Goal: Communication & Community: Answer question/provide support

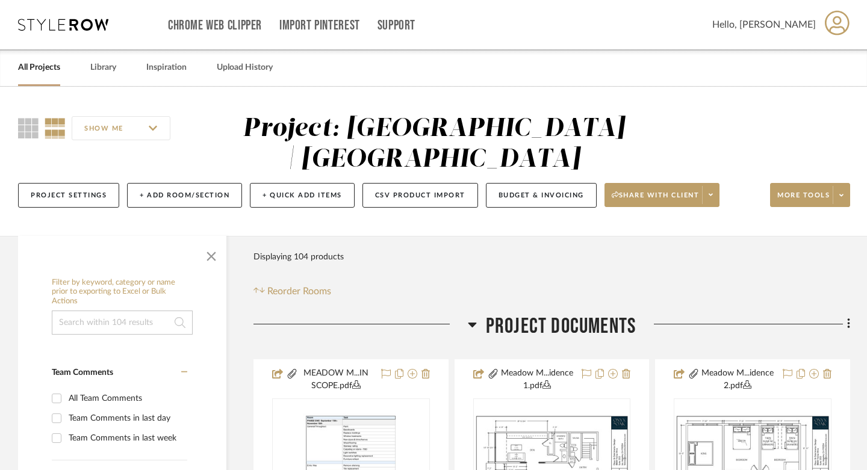
click at [60, 67] on link "All Projects" at bounding box center [39, 68] width 42 height 16
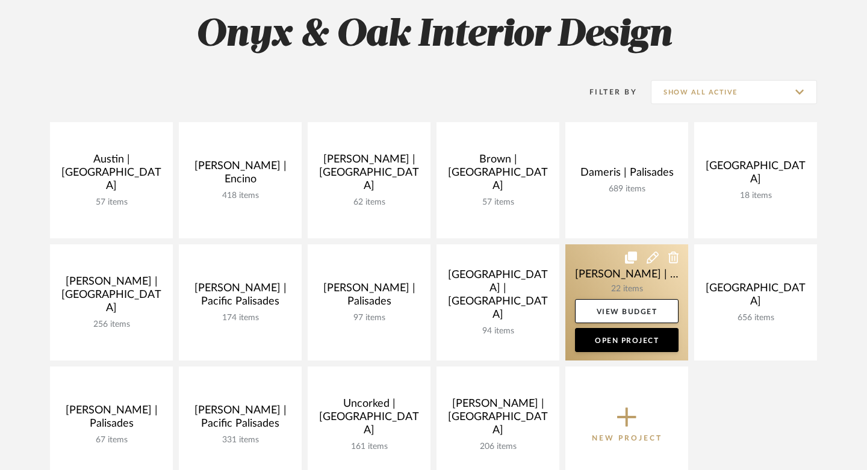
scroll to position [191, 0]
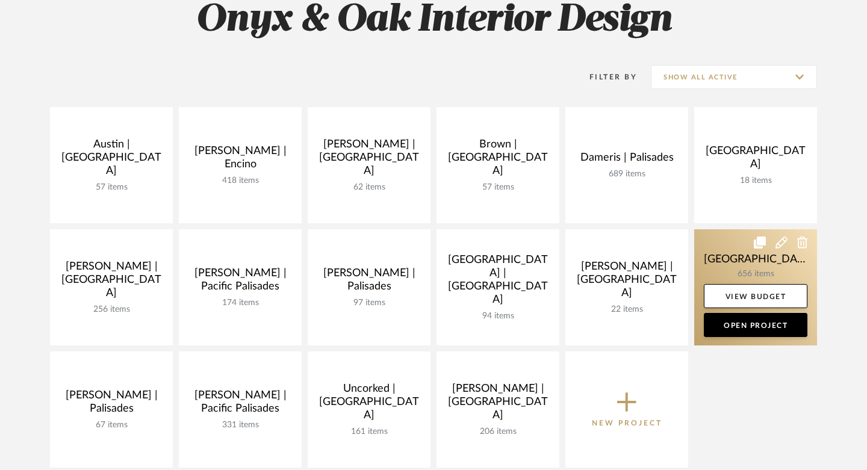
click at [718, 264] on link at bounding box center [755, 287] width 123 height 116
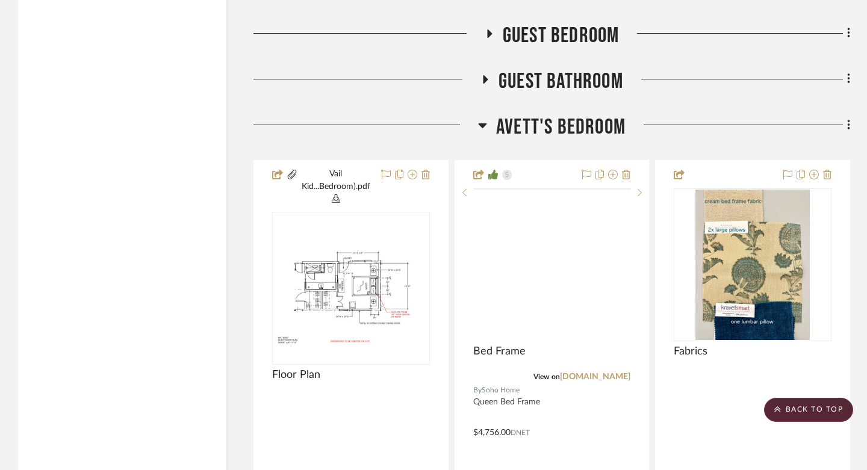
scroll to position [2665, 0]
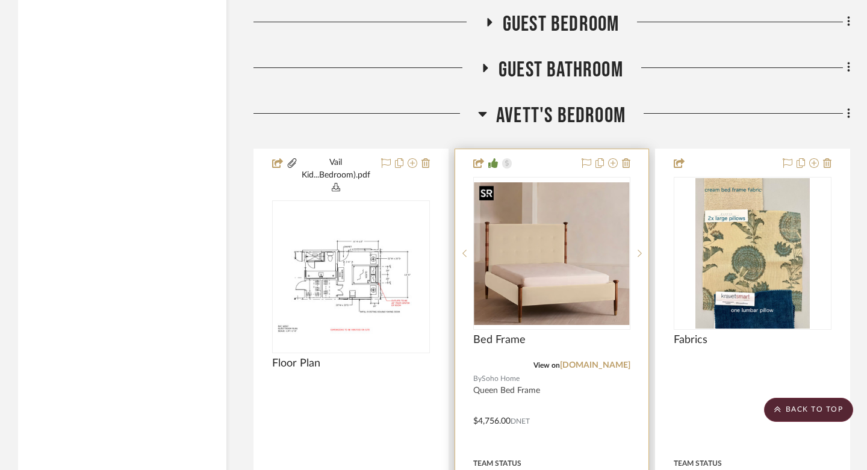
click at [553, 260] on img "0" at bounding box center [551, 253] width 155 height 143
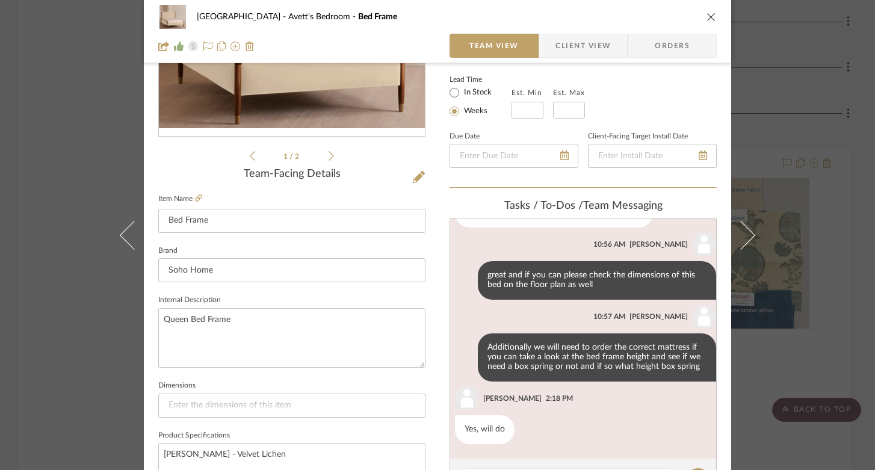
scroll to position [293, 0]
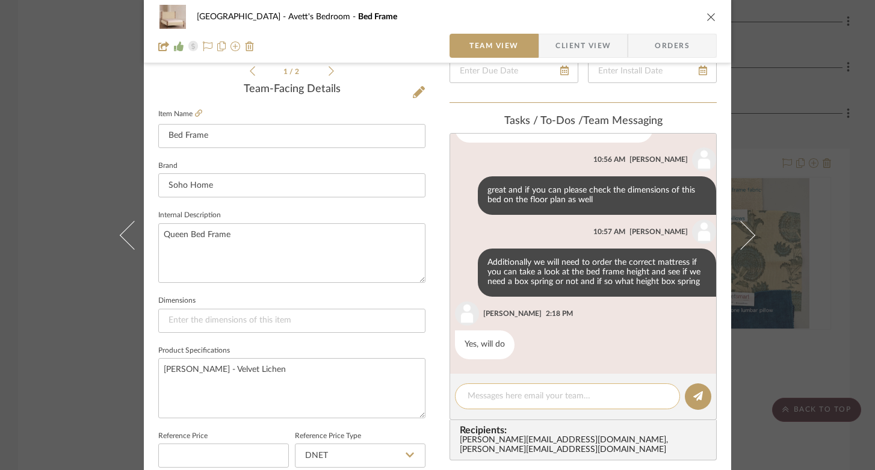
click at [508, 393] on textarea at bounding box center [568, 396] width 200 height 13
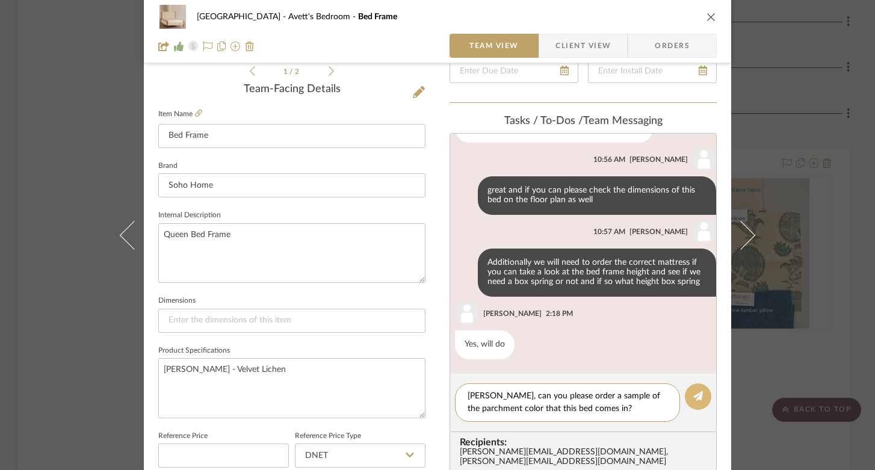
type textarea "[PERSON_NAME], can you please order a sample of the parchment color that this b…"
click at [694, 392] on fa-icon at bounding box center [699, 397] width 10 height 10
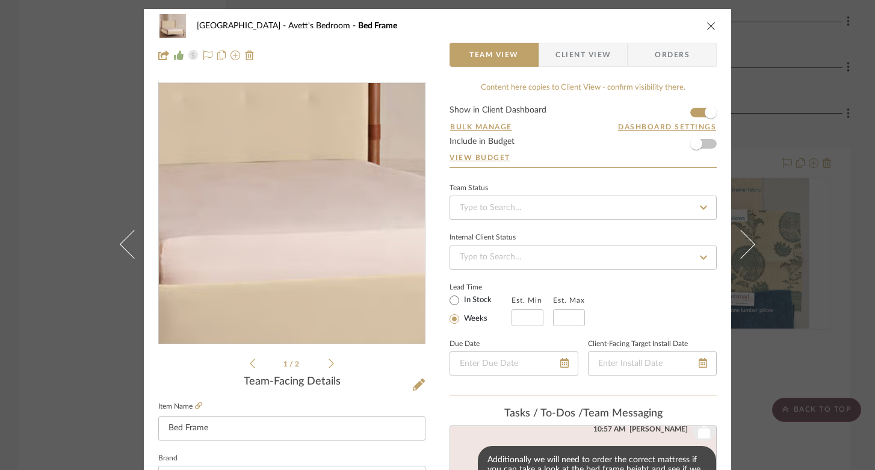
click at [284, 247] on img "0" at bounding box center [292, 214] width 266 height 245
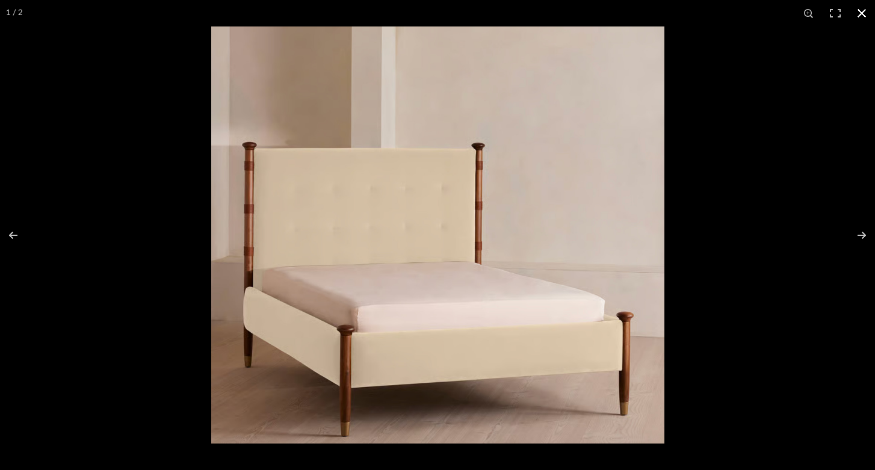
click at [860, 9] on button at bounding box center [862, 13] width 26 height 26
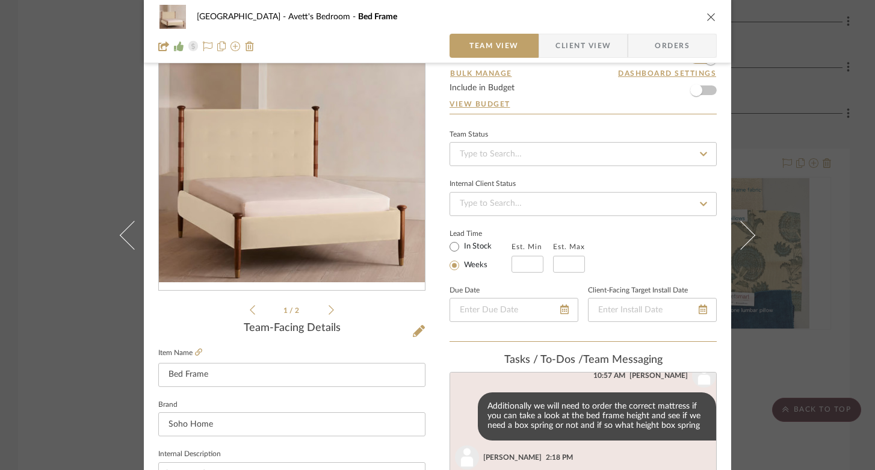
scroll to position [95, 0]
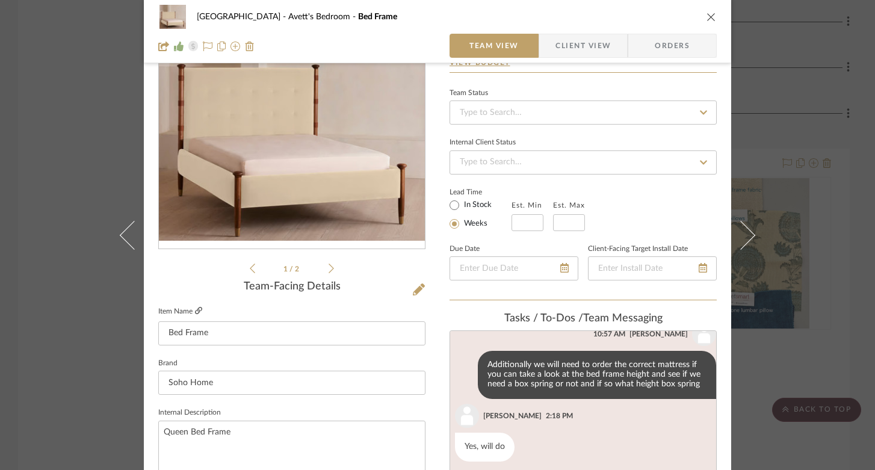
click at [196, 313] on icon at bounding box center [198, 310] width 7 height 7
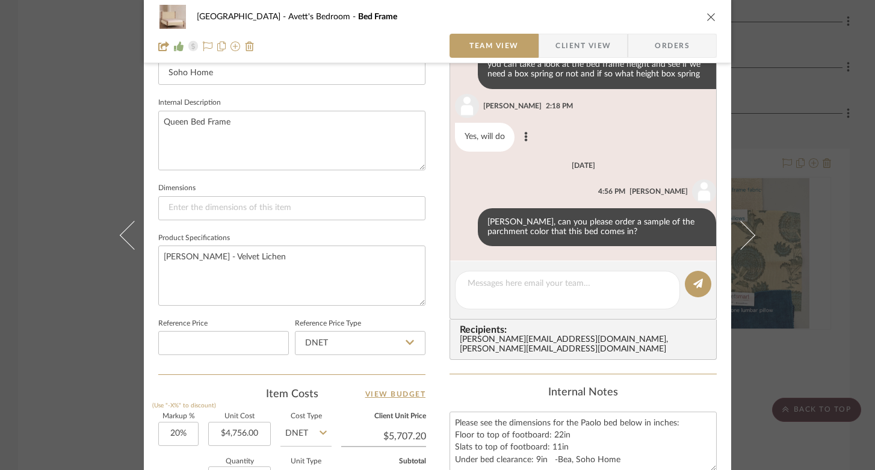
scroll to position [435, 0]
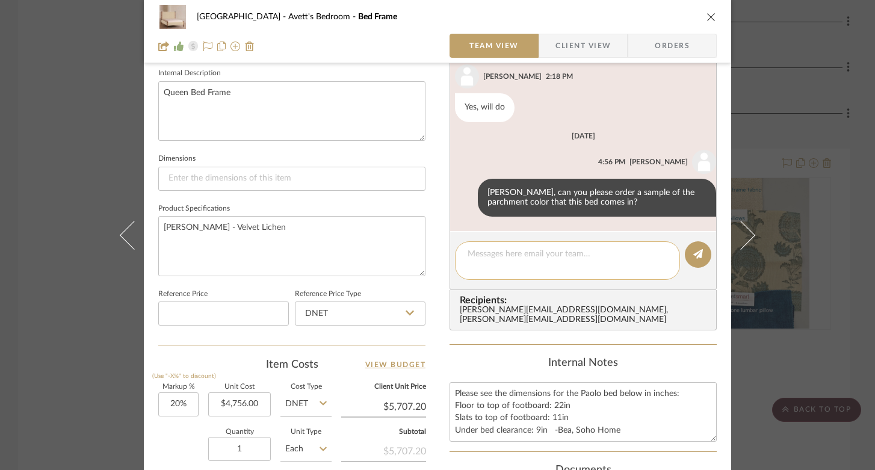
click at [511, 251] on textarea at bounding box center [568, 260] width 200 height 25
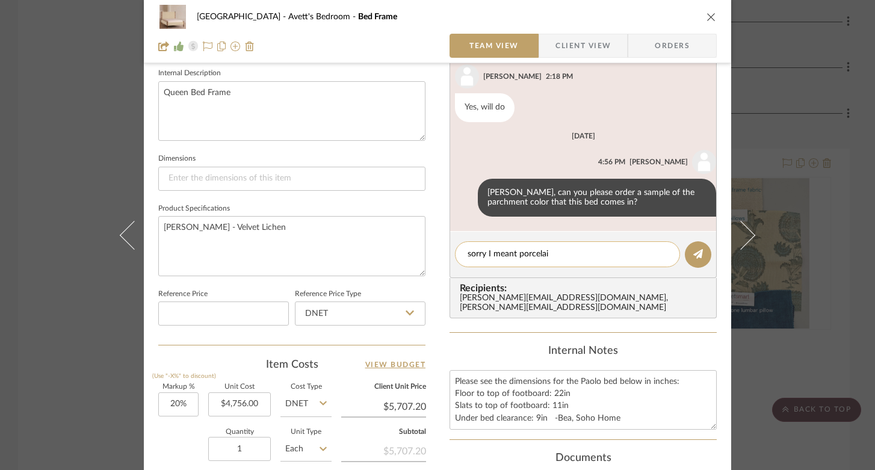
type textarea "sorry I meant porcelain"
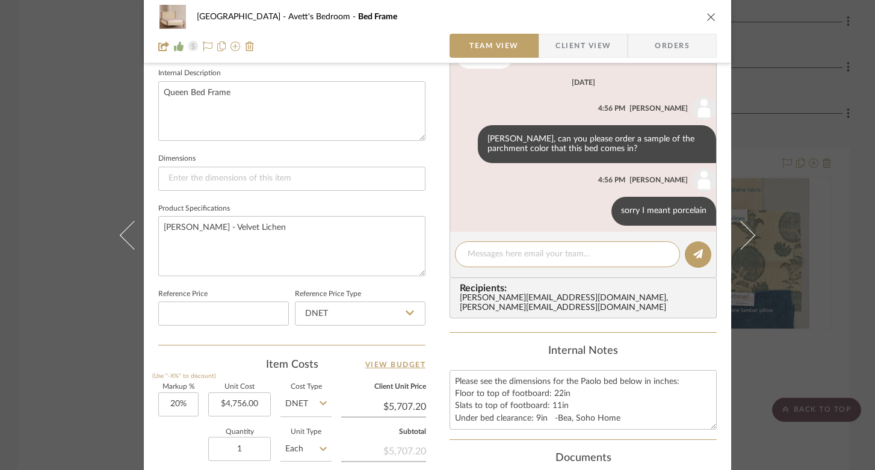
scroll to position [234, 0]
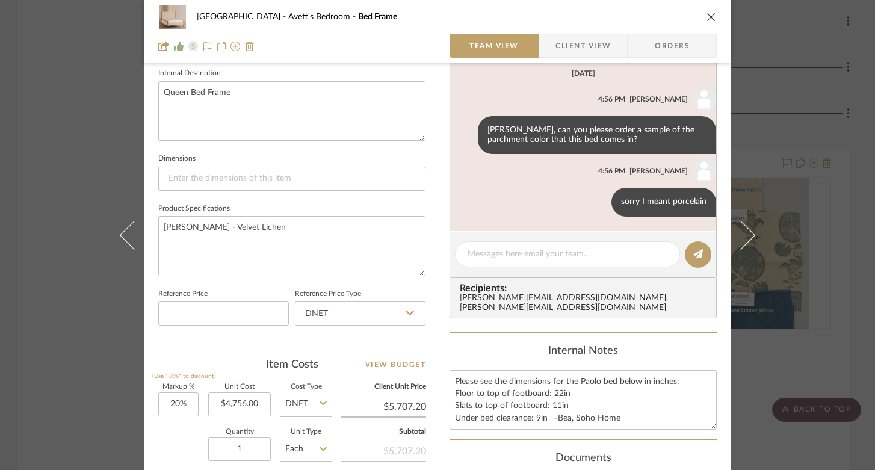
click at [707, 16] on icon "close" at bounding box center [712, 17] width 10 height 10
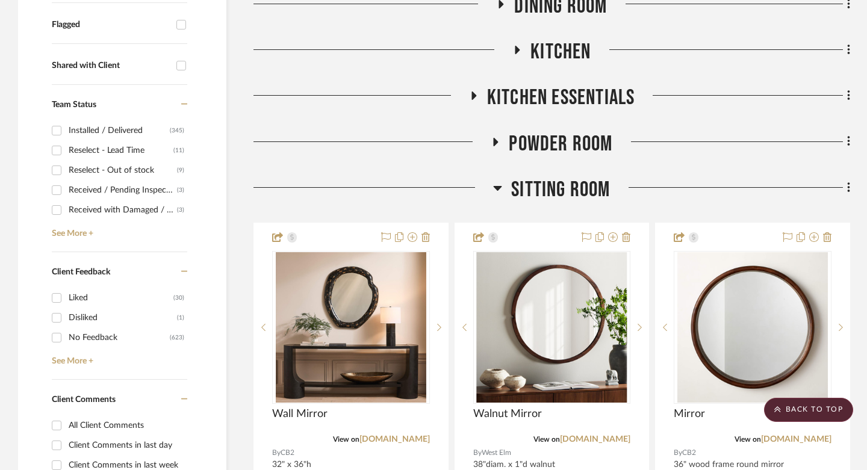
scroll to position [0, 0]
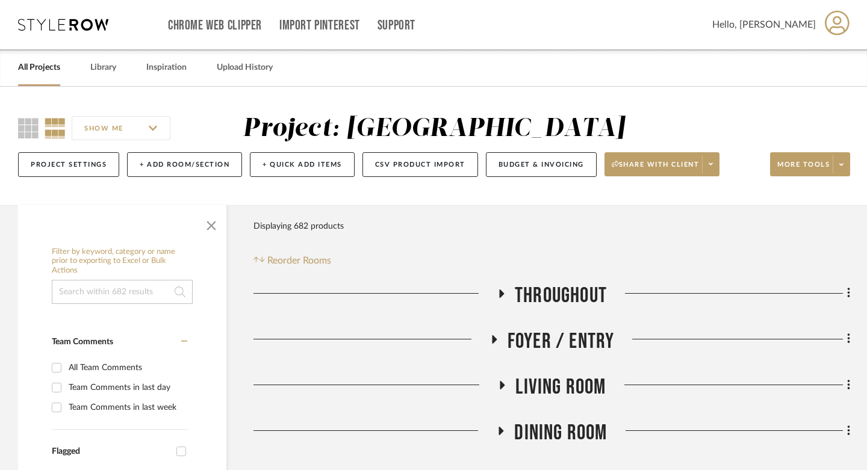
click at [62, 64] on div "All Projects Library Inspiration Upload History" at bounding box center [433, 67] width 867 height 37
click at [58, 69] on link "All Projects" at bounding box center [39, 68] width 42 height 16
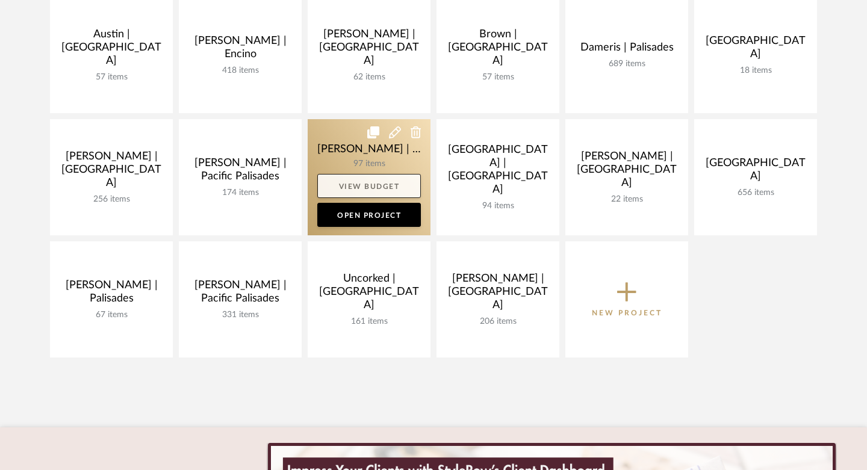
scroll to position [304, 0]
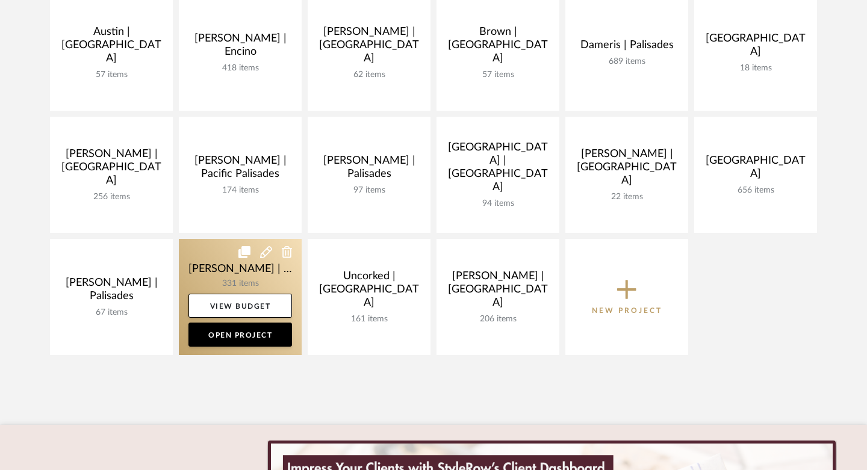
click at [207, 270] on link at bounding box center [240, 297] width 123 height 116
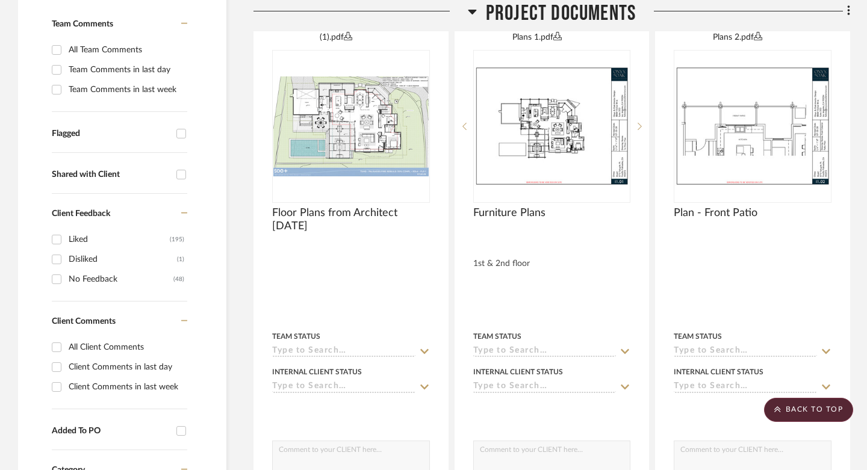
scroll to position [317, 0]
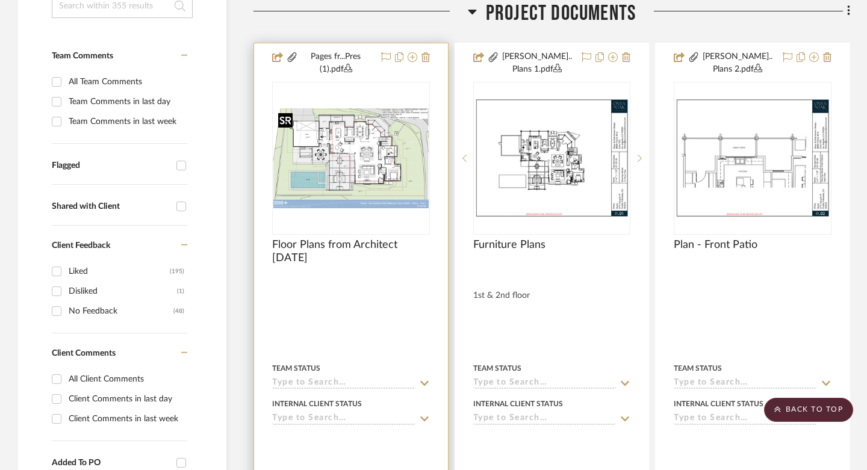
click at [350, 163] on img "0" at bounding box center [350, 158] width 155 height 100
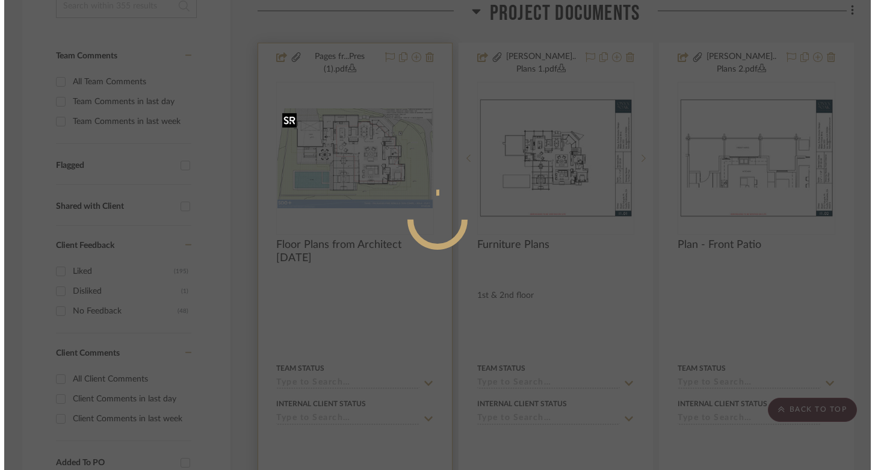
scroll to position [0, 0]
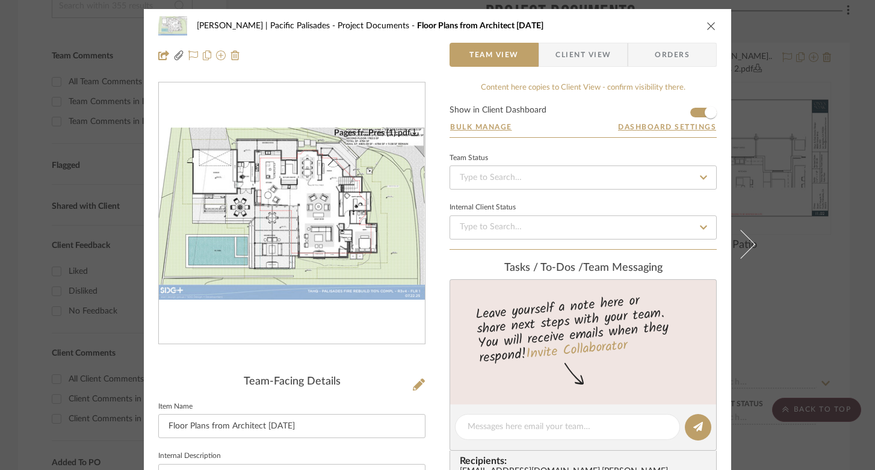
click at [278, 238] on img "0" at bounding box center [292, 214] width 266 height 172
click at [708, 25] on icon "close" at bounding box center [712, 26] width 10 height 10
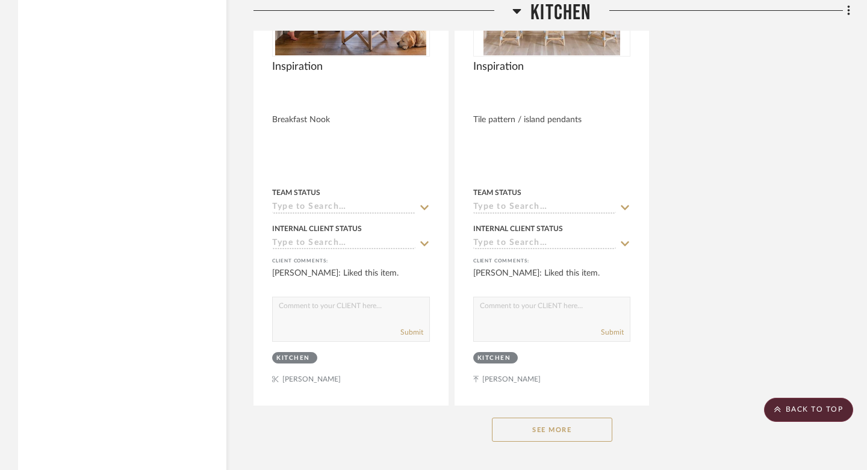
scroll to position [12508, 0]
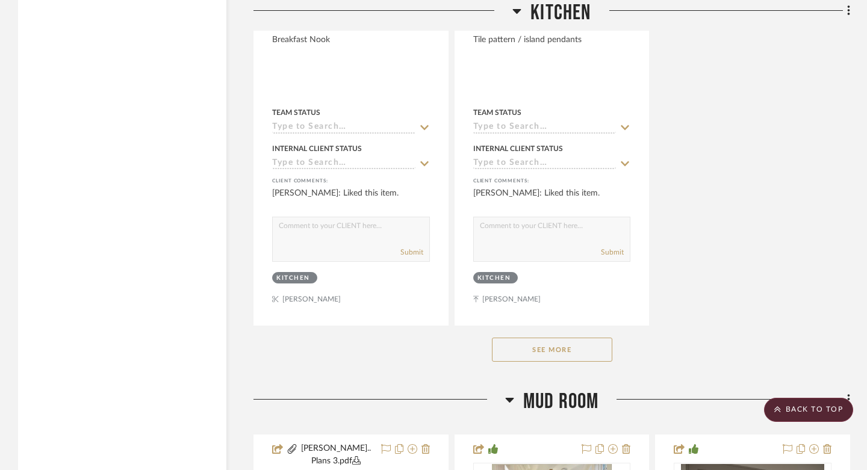
click at [559, 338] on button "See More" at bounding box center [552, 350] width 120 height 24
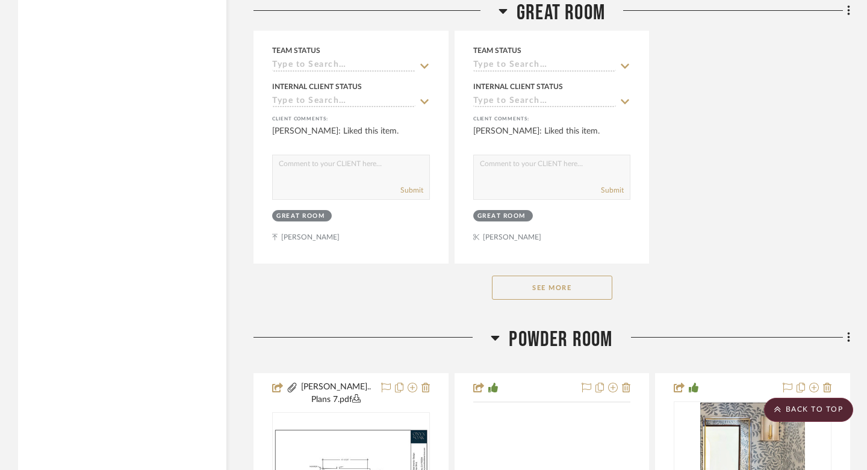
scroll to position [18790, 0]
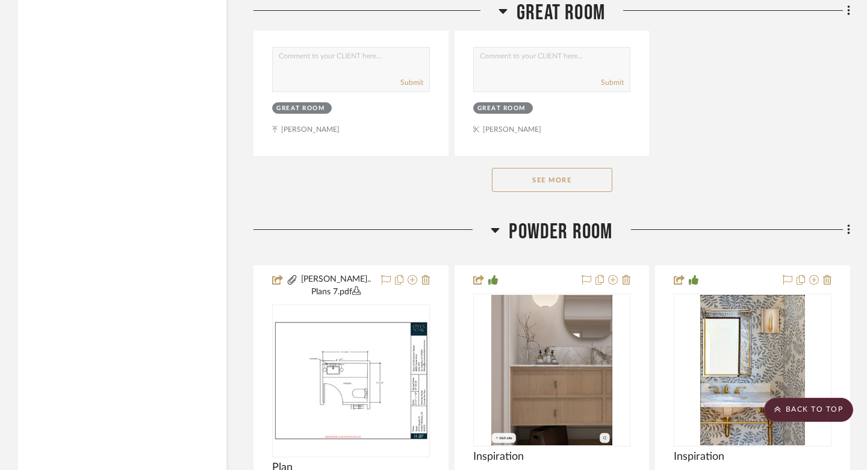
click at [542, 168] on button "See More" at bounding box center [552, 180] width 120 height 24
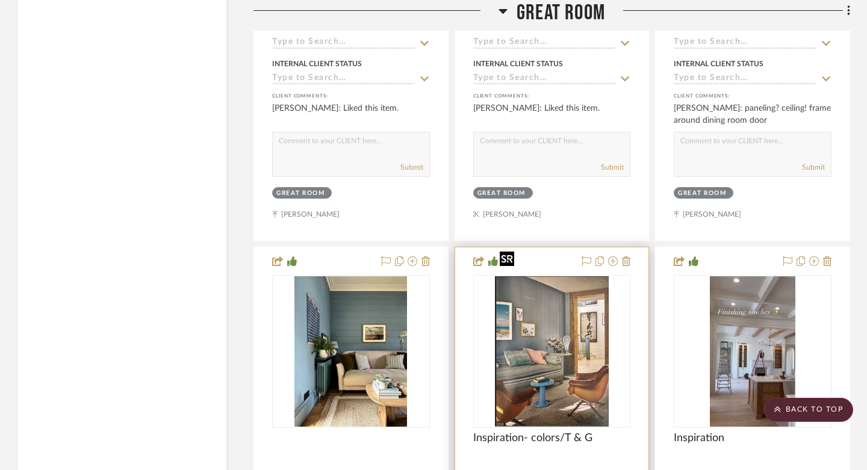
scroll to position [18706, 0]
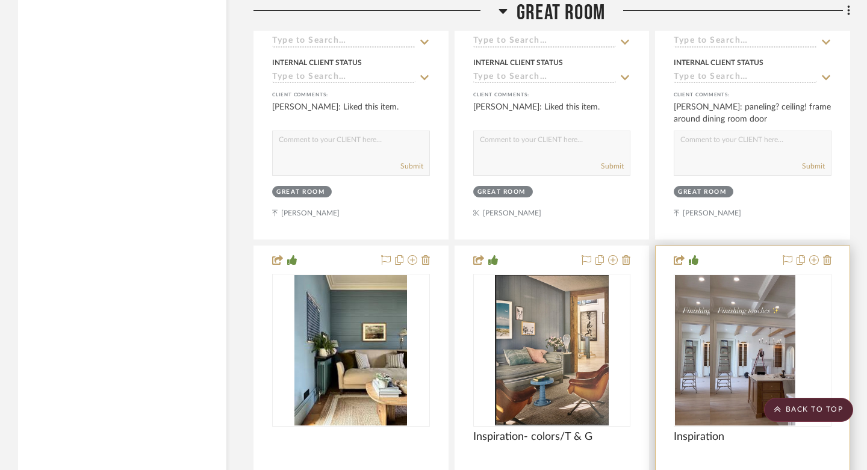
click at [742, 284] on div at bounding box center [753, 350] width 158 height 153
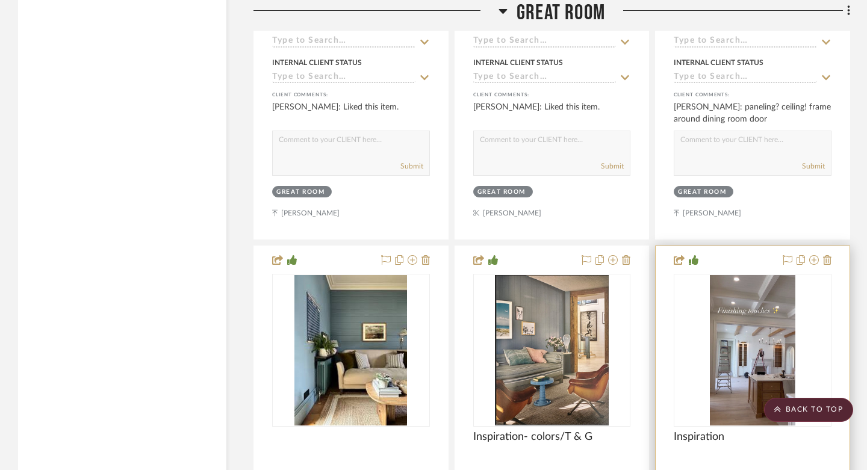
click at [767, 307] on img "0" at bounding box center [752, 350] width 85 height 151
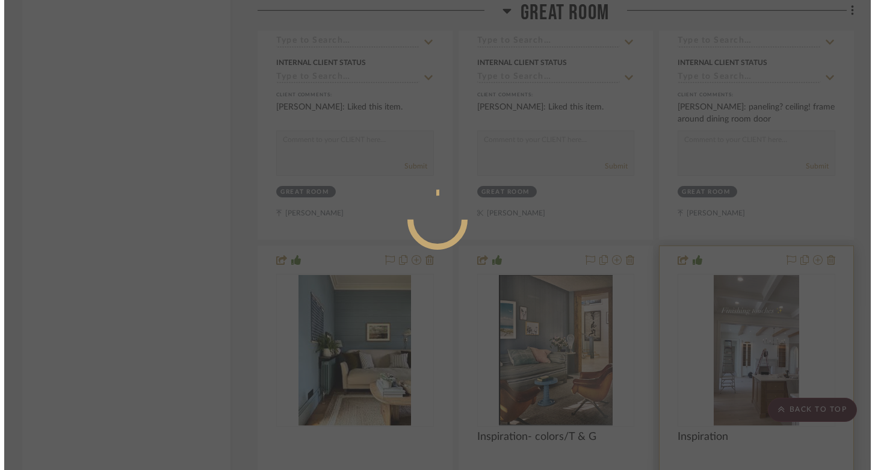
scroll to position [0, 0]
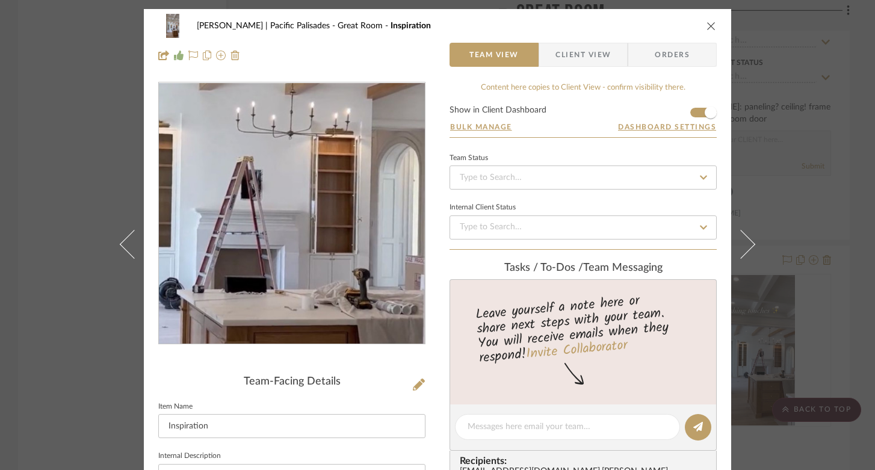
click at [338, 230] on img "0" at bounding box center [292, 213] width 149 height 261
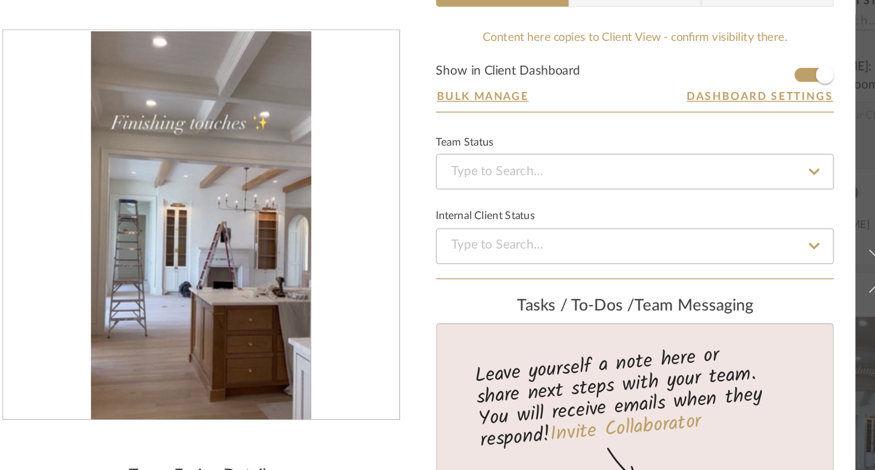
click at [335, 203] on img "0" at bounding box center [292, 213] width 149 height 261
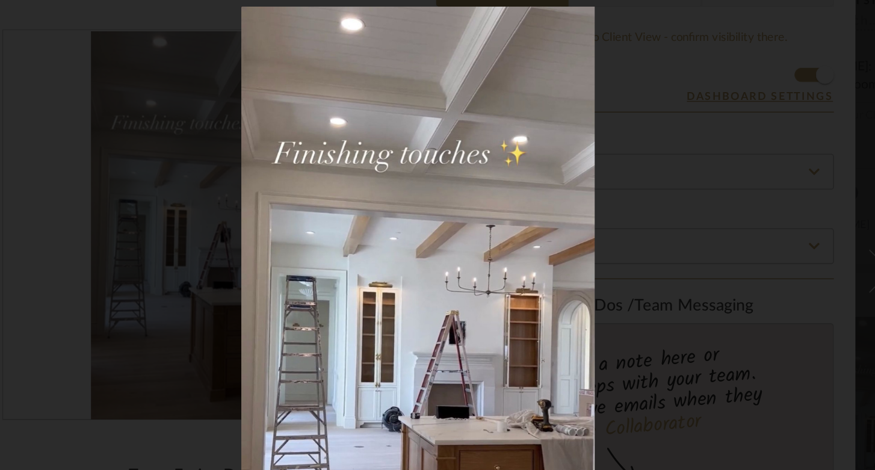
click at [488, 155] on img at bounding box center [437, 275] width 237 height 417
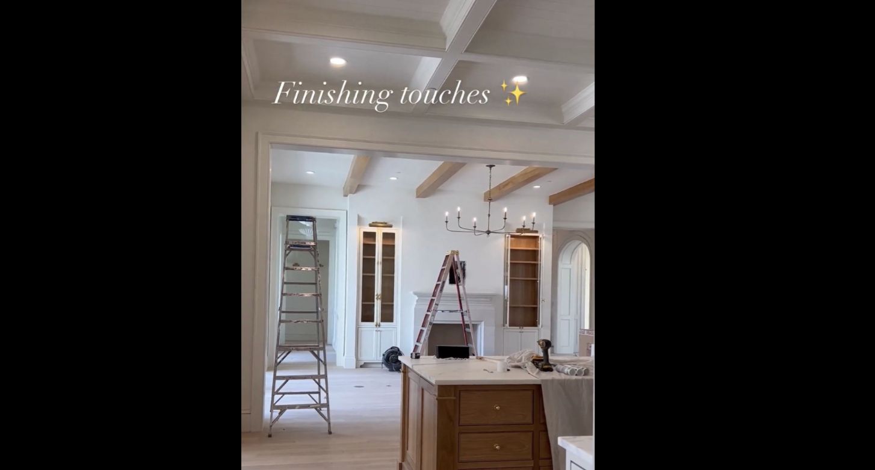
click at [490, 154] on img at bounding box center [437, 234] width 237 height 417
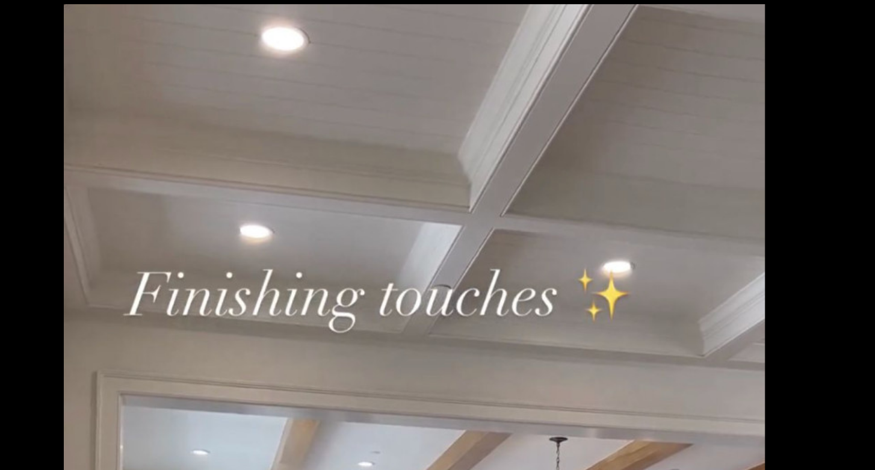
click at [418, 347] on img at bounding box center [435, 479] width 471 height 828
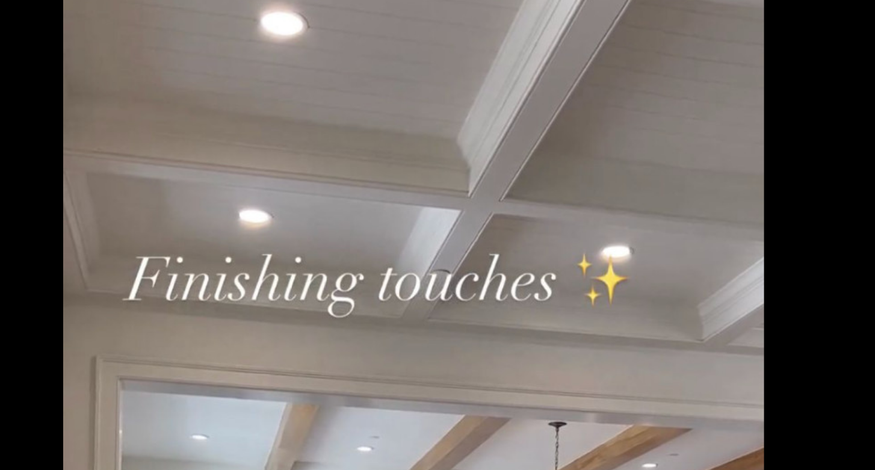
click at [225, 191] on img at bounding box center [434, 469] width 471 height 828
